Goal: Information Seeking & Learning: Learn about a topic

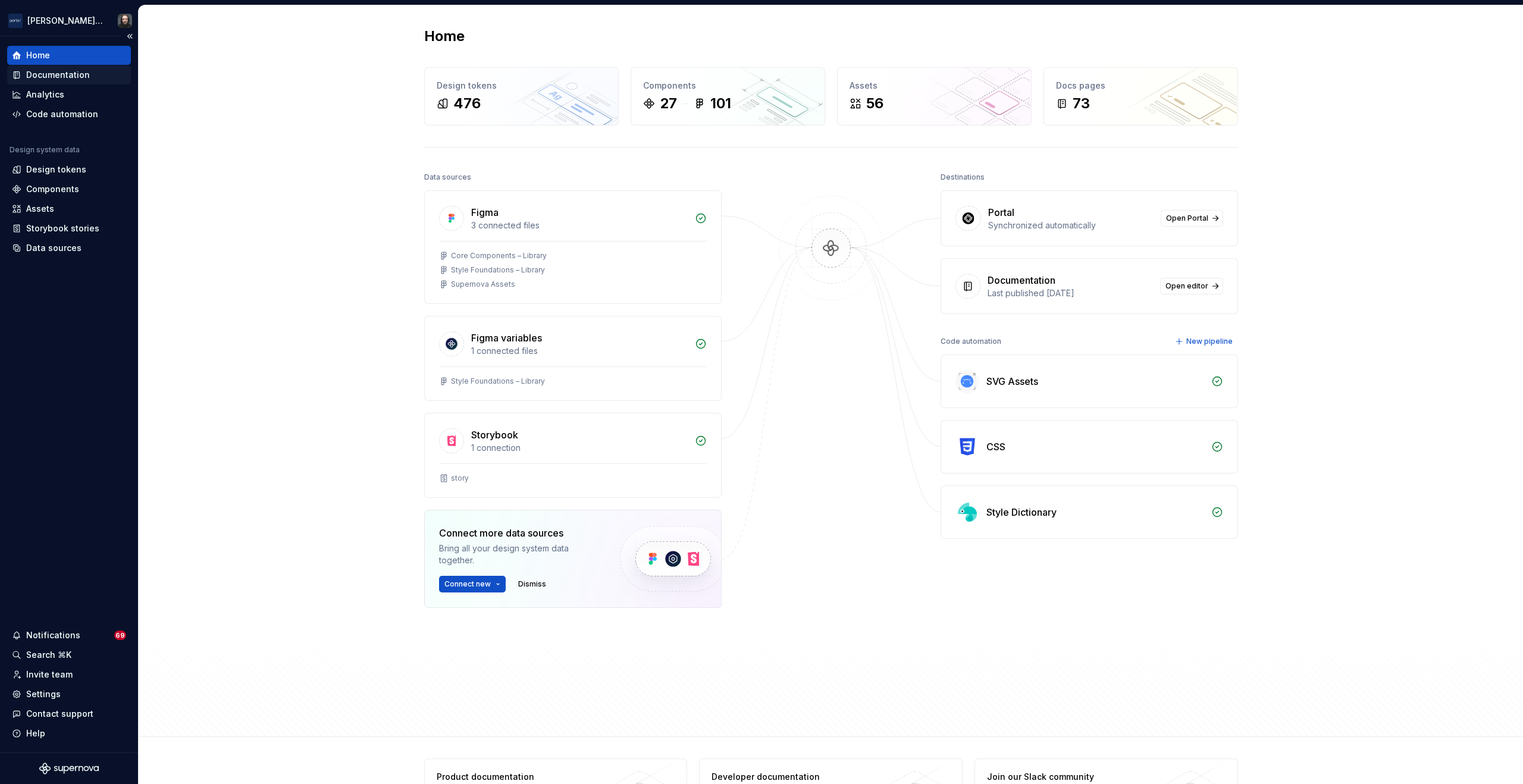
click at [73, 74] on div "Documentation" at bounding box center [58, 75] width 64 height 12
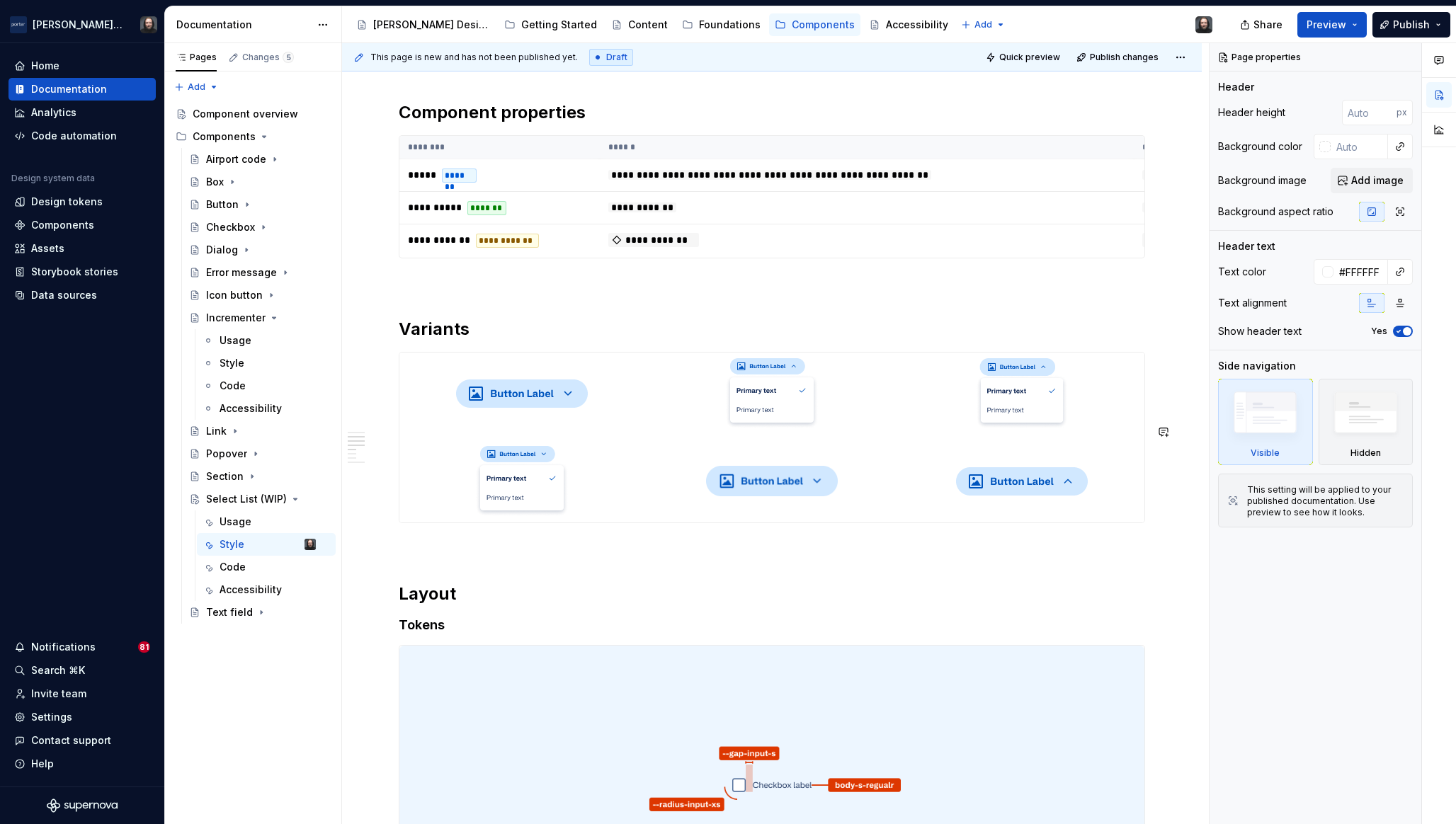
scroll to position [766, 0]
type textarea "*"
